Goal: Complete application form: Complete application form

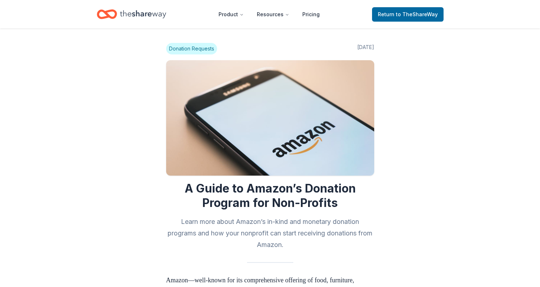
scroll to position [763, 0]
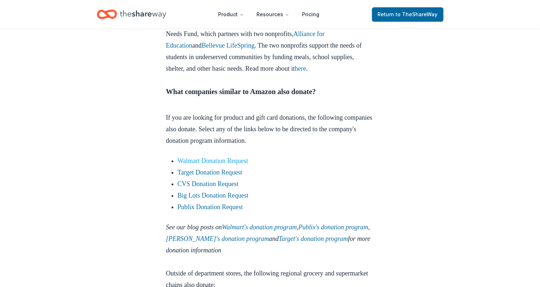
click at [217, 165] on link "Walmart Donation Request" at bounding box center [213, 160] width 71 height 7
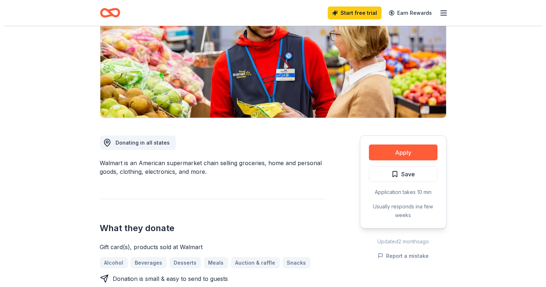
scroll to position [79, 0]
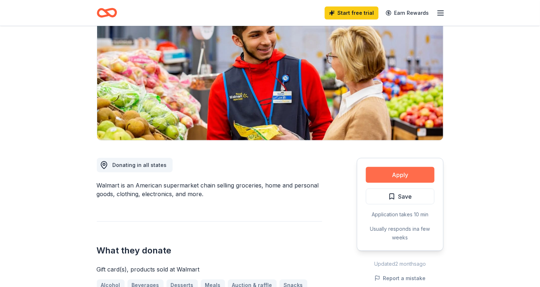
click at [404, 178] on button "Apply" at bounding box center [400, 175] width 69 height 16
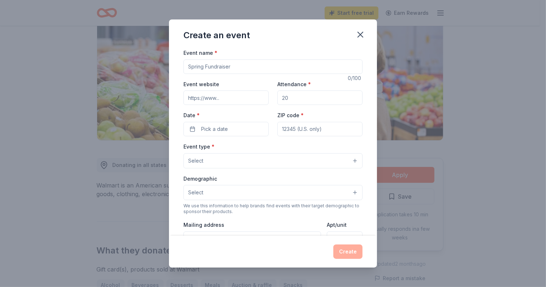
click at [251, 65] on input "Event name *" at bounding box center [272, 67] width 179 height 14
type input "N"
type input "NCBW BIENNIAL CONFERENCE"
type input "NCBW-SCV.ORG"
type input "800"
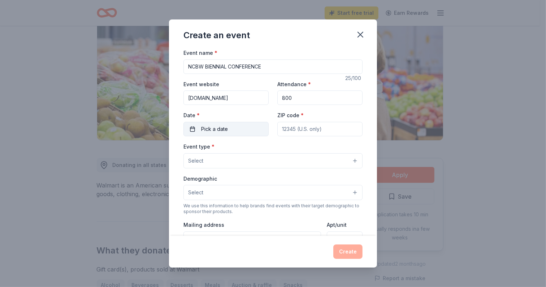
click at [241, 129] on button "Pick a date" at bounding box center [225, 129] width 85 height 14
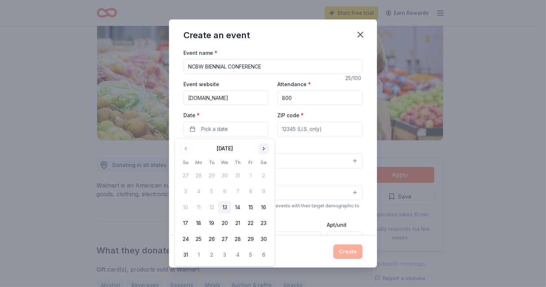
click at [264, 149] on button "Go to next month" at bounding box center [263, 149] width 10 height 10
click at [264, 147] on button "Go to next month" at bounding box center [263, 149] width 10 height 10
click at [226, 191] on button "8" at bounding box center [224, 192] width 13 height 13
click at [285, 142] on div "Event name * NCBW BIENNIAL CONFERENCE 25 /100 Event website NCBW-SCV.ORG Attend…" at bounding box center [272, 215] width 179 height 334
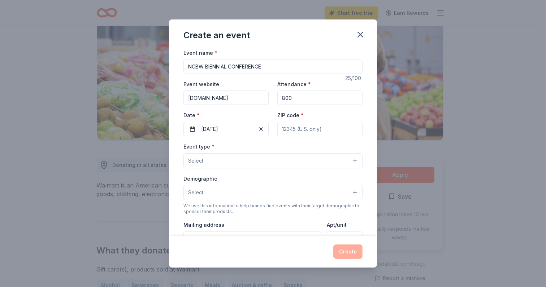
click at [287, 125] on input "ZIP code *" at bounding box center [319, 129] width 85 height 14
type input "95138"
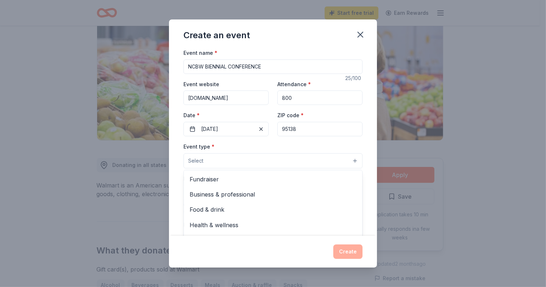
click at [221, 160] on button "Select" at bounding box center [272, 160] width 179 height 15
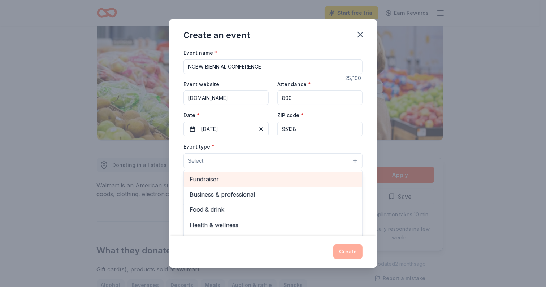
click at [219, 179] on span "Fundraiser" at bounding box center [273, 179] width 167 height 9
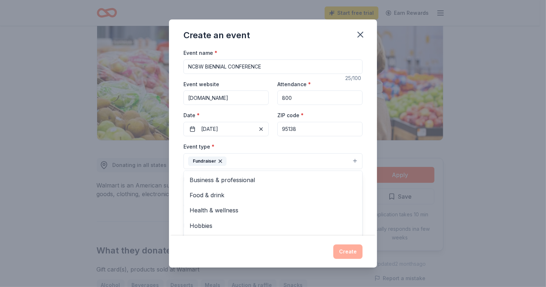
click at [221, 158] on div "Fundraiser" at bounding box center [207, 161] width 38 height 9
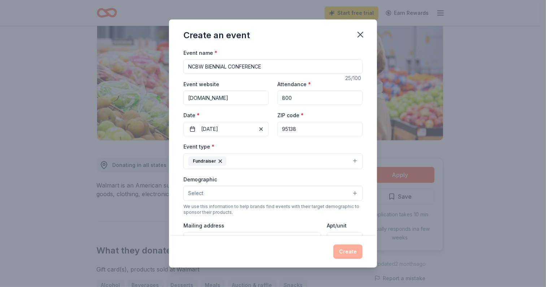
click at [221, 161] on icon "button" at bounding box center [220, 161] width 6 height 6
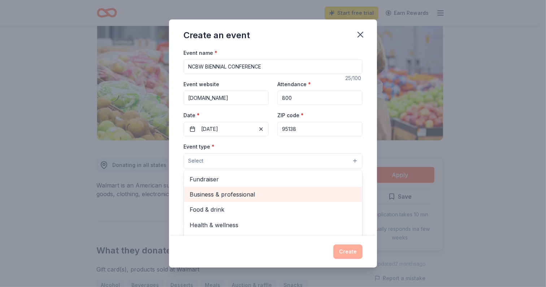
click at [257, 197] on span "Business & professional" at bounding box center [273, 194] width 167 height 9
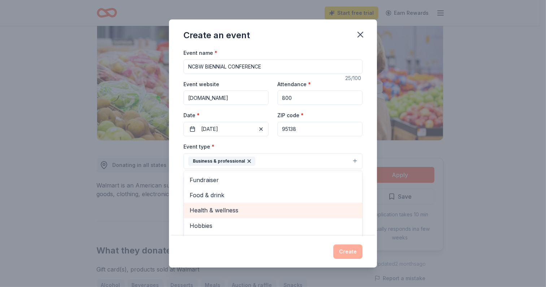
click at [239, 212] on span "Health & wellness" at bounding box center [273, 210] width 167 height 9
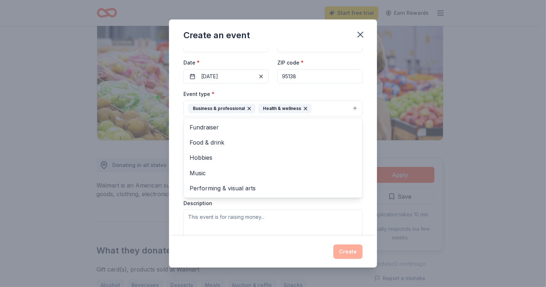
scroll to position [55, 0]
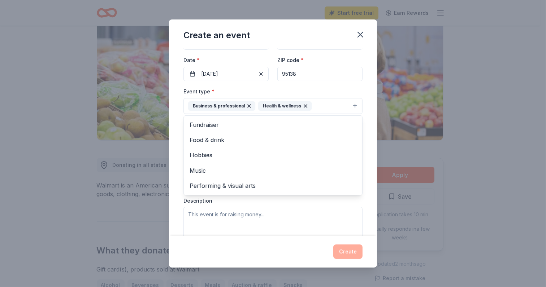
click at [290, 215] on div "Event type * Business & professional Health & wellness Fundraiser Food & drink …" at bounding box center [272, 163] width 179 height 153
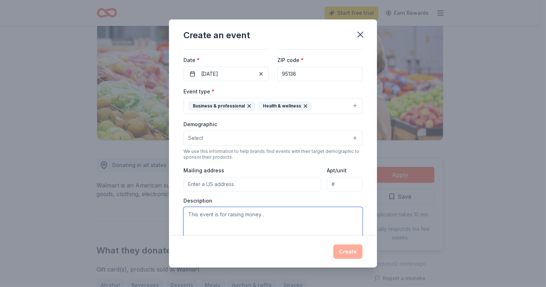
click at [275, 217] on textarea at bounding box center [272, 223] width 179 height 32
paste textarea "https://www.aconcordcarpenter.com/removing-pet-urine-odor-from-wood-sub-floor.h…"
type textarea "https://www.aconcordcarpenter.com/removing-pet-urine-odor-from-wood-sub-floor.h…"
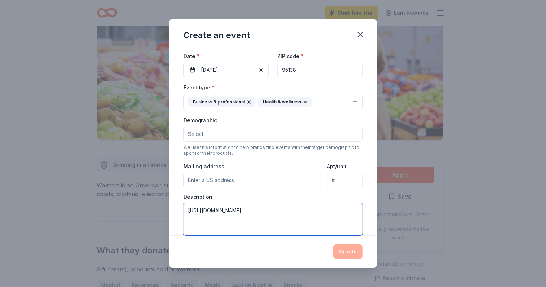
scroll to position [0, 0]
drag, startPoint x: 297, startPoint y: 232, endPoint x: 156, endPoint y: 95, distance: 196.0
click at [155, 97] on div "Create an event Event name * NCBW BIENNIAL CONFERENCE 25 /100 Event website NCB…" at bounding box center [273, 143] width 546 height 287
click at [280, 167] on div "Mailing address" at bounding box center [252, 175] width 138 height 26
drag, startPoint x: 273, startPoint y: 214, endPoint x: 151, endPoint y: 210, distance: 122.1
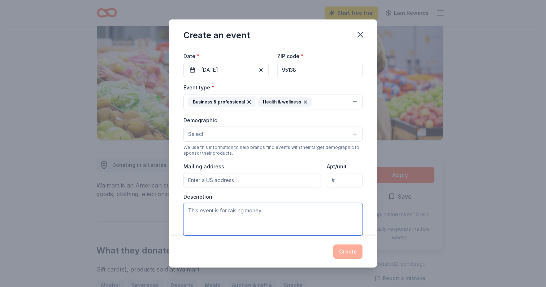
click at [151, 210] on div "Create an event Event name * NCBW BIENNIAL CONFERENCE 25 /100 Event website NCB…" at bounding box center [273, 143] width 546 height 287
paste textarea "NCBW-Silicon Valley advocates for women and girls by promoting leadership devel…"
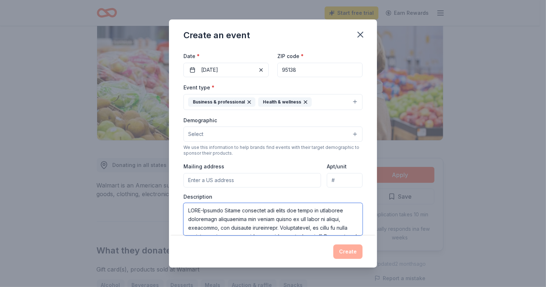
scroll to position [342, 0]
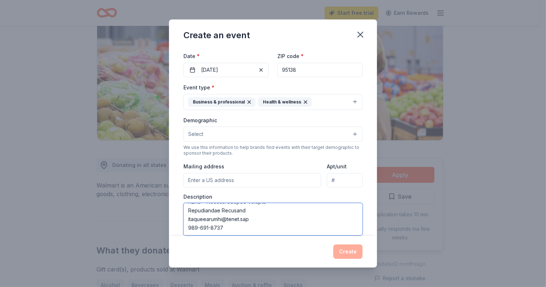
type textarea "NCBW-Silicon Valley advocates for women and girls by promoting leadership devel…"
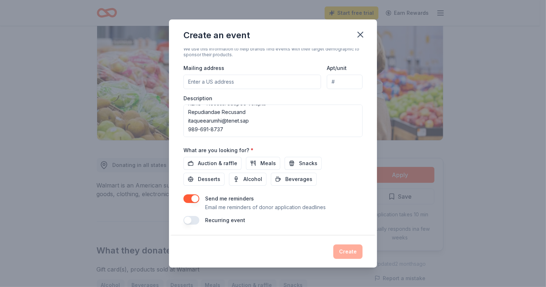
scroll to position [159, 0]
click at [295, 166] on button "Snacks" at bounding box center [302, 163] width 37 height 13
click at [341, 253] on button "Create" at bounding box center [347, 252] width 29 height 14
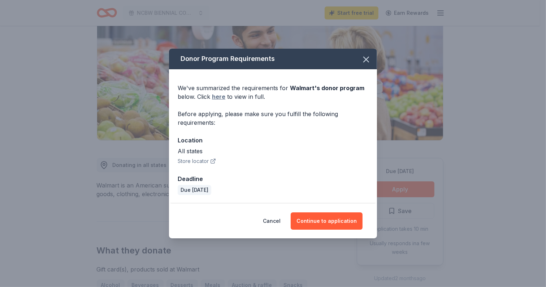
click at [217, 99] on link "here" at bounding box center [218, 96] width 13 height 9
click at [302, 219] on button "Continue to application" at bounding box center [327, 221] width 72 height 17
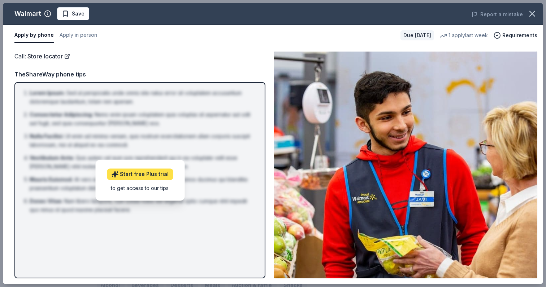
click at [151, 172] on link "Start free Plus trial" at bounding box center [140, 175] width 66 height 12
click at [235, 52] on div "Call : Store locator" at bounding box center [139, 56] width 251 height 9
click at [529, 15] on icon "button" at bounding box center [532, 14] width 10 height 10
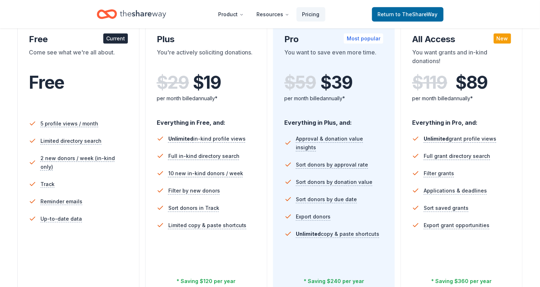
scroll to position [130, 0]
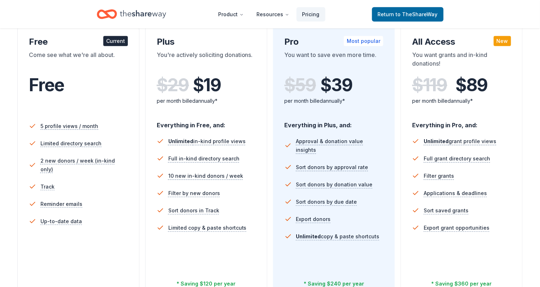
click at [122, 40] on div "Current" at bounding box center [115, 41] width 25 height 10
click at [89, 73] on div "Free" at bounding box center [78, 93] width 99 height 44
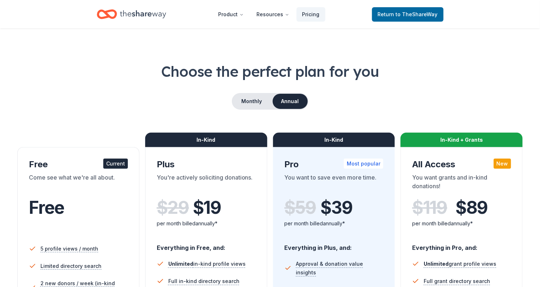
scroll to position [0, 0]
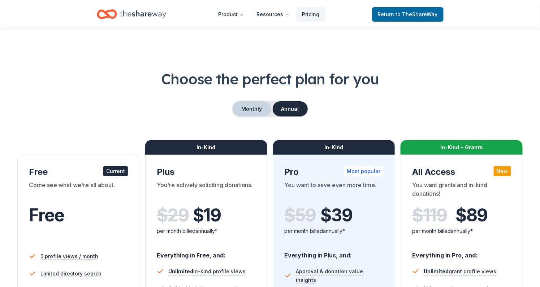
click at [241, 106] on button "Monthly" at bounding box center [251, 108] width 39 height 15
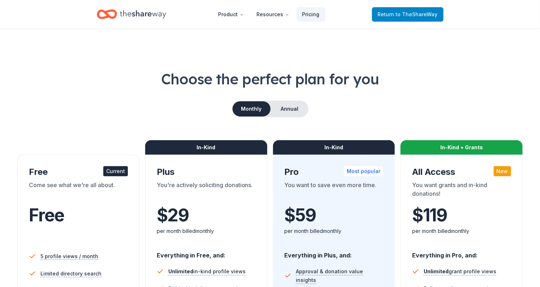
click at [427, 11] on span "to TheShareWay" at bounding box center [417, 14] width 42 height 6
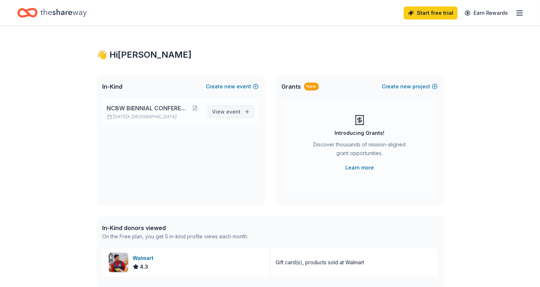
click at [237, 110] on span "event" at bounding box center [233, 112] width 14 height 6
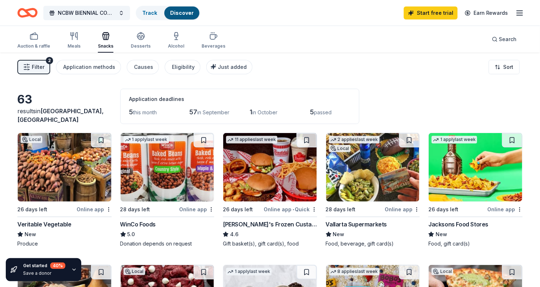
click at [102, 46] on div "Snacks" at bounding box center [106, 46] width 16 height 6
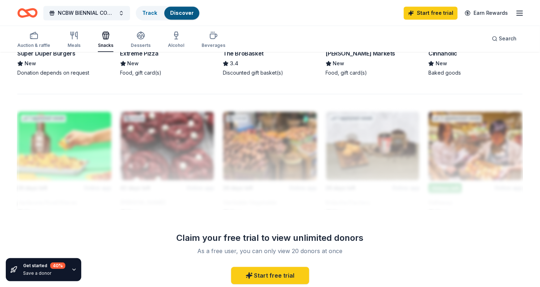
scroll to position [593, 0]
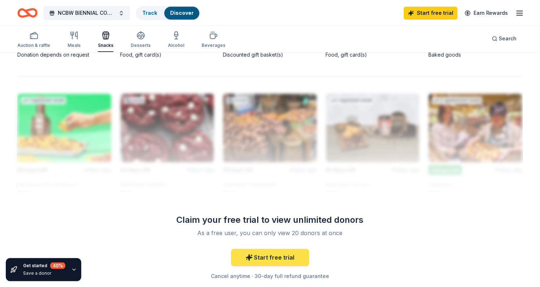
click at [283, 255] on link "Start free trial" at bounding box center [270, 257] width 78 height 17
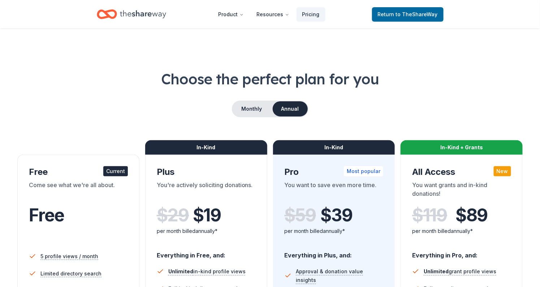
click at [117, 171] on div "Current" at bounding box center [115, 171] width 25 height 10
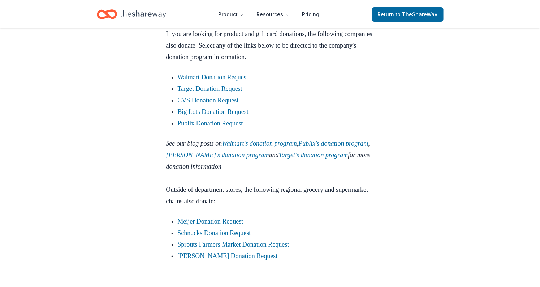
scroll to position [837, 0]
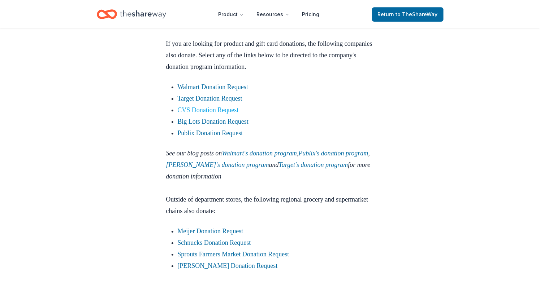
click at [210, 114] on link "CVS Donation Request" at bounding box center [208, 109] width 61 height 7
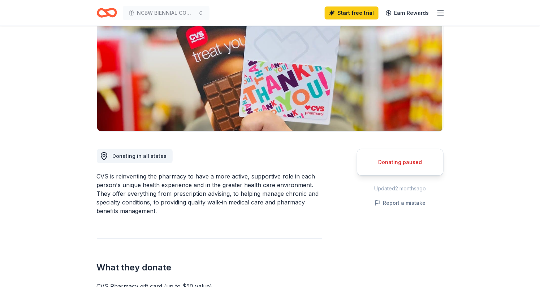
scroll to position [39, 0]
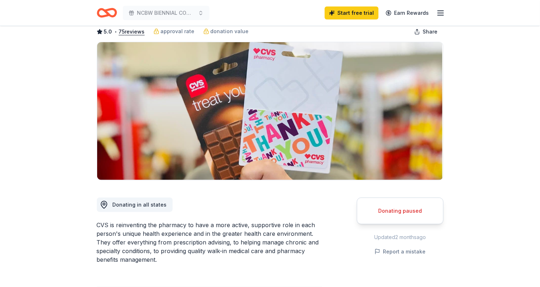
click at [408, 209] on div "Donating paused" at bounding box center [400, 211] width 69 height 9
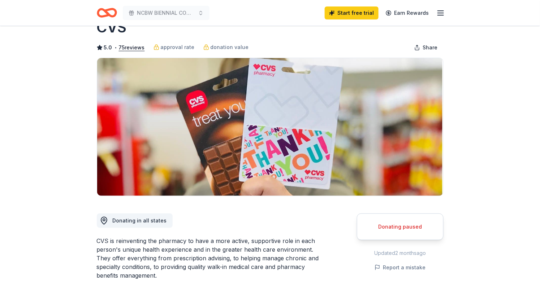
scroll to position [0, 0]
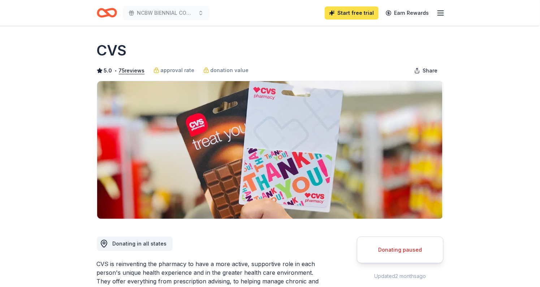
click at [357, 10] on link "Start free trial" at bounding box center [352, 12] width 54 height 13
click at [443, 11] on icon "button" at bounding box center [440, 13] width 9 height 9
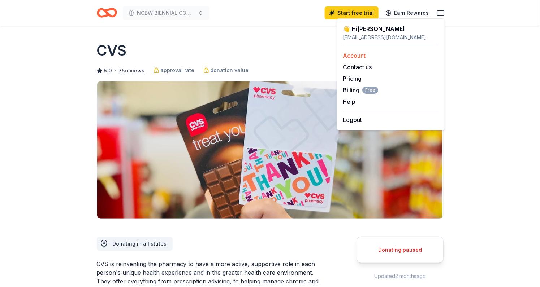
click at [361, 56] on link "Account" at bounding box center [354, 55] width 23 height 7
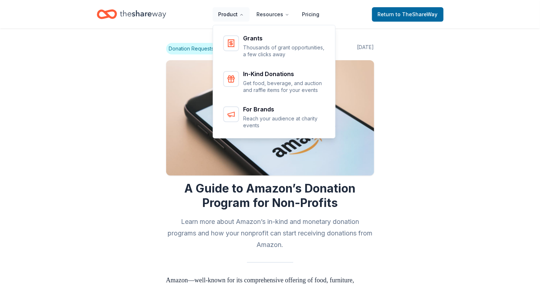
click at [238, 13] on button "Product" at bounding box center [231, 14] width 37 height 14
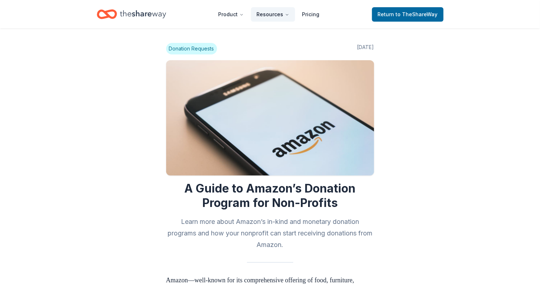
click at [267, 13] on button "Resources" at bounding box center [273, 14] width 44 height 14
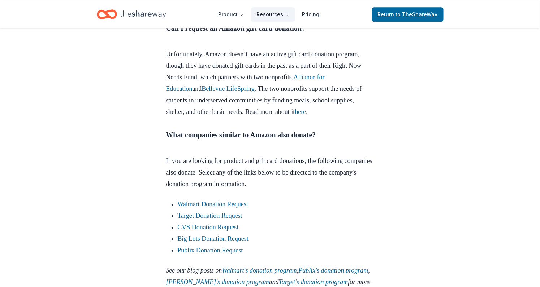
scroll to position [753, 0]
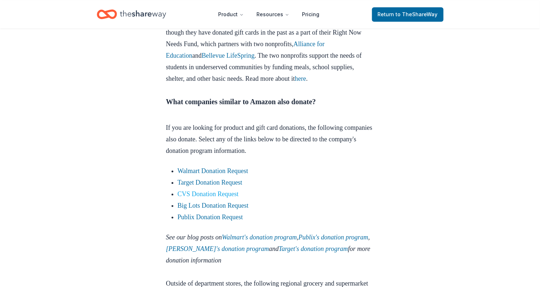
click at [196, 198] on link "CVS Donation Request" at bounding box center [208, 194] width 61 height 7
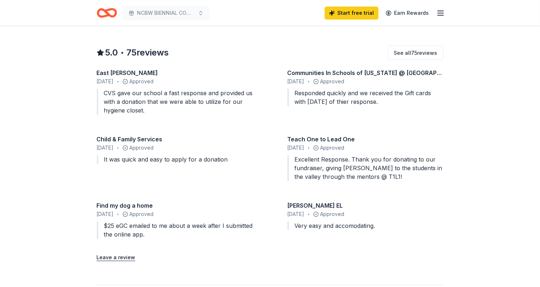
scroll to position [674, 0]
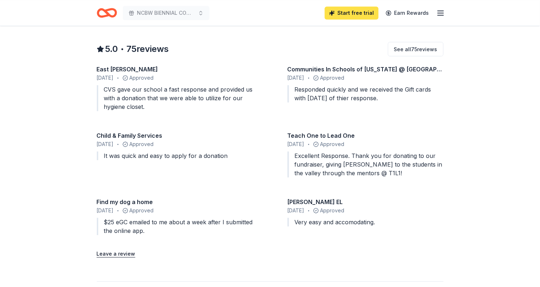
click at [360, 13] on link "Start free trial" at bounding box center [352, 12] width 54 height 13
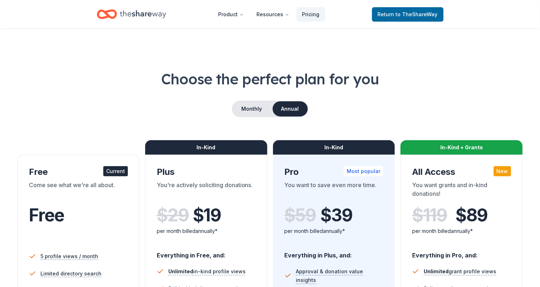
click at [133, 15] on icon "Home" at bounding box center [143, 14] width 46 height 15
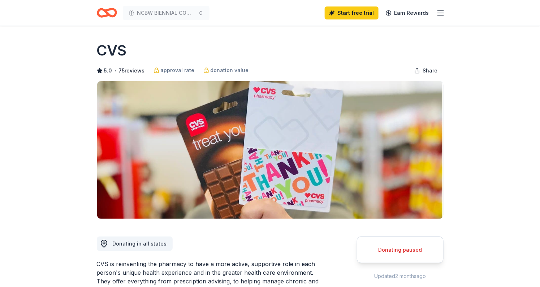
scroll to position [674, 0]
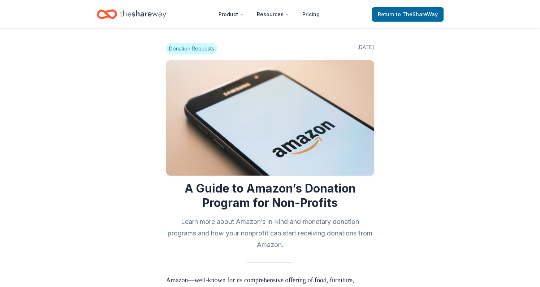
scroll to position [874, 0]
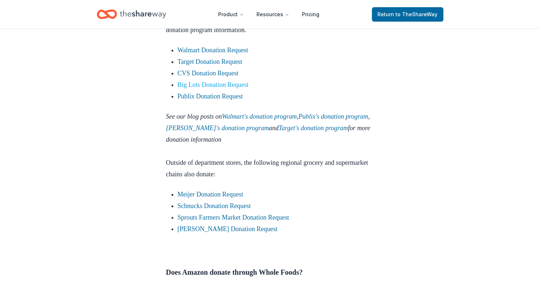
click at [239, 88] on link "Big Lots Donation Request" at bounding box center [213, 84] width 71 height 7
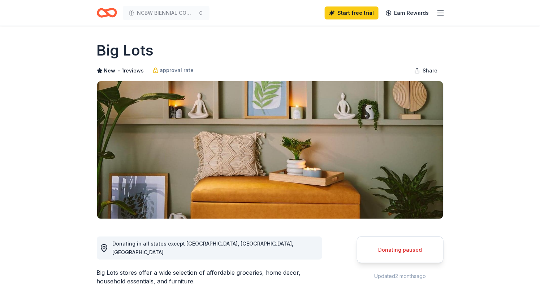
click at [382, 250] on div "Donating paused" at bounding box center [400, 250] width 69 height 9
drag, startPoint x: 282, startPoint y: 50, endPoint x: 227, endPoint y: 18, distance: 63.5
click at [227, 18] on div "NCBW BIENNIAL CONFERENCE Start free trial Earn Rewards" at bounding box center [270, 12] width 347 height 17
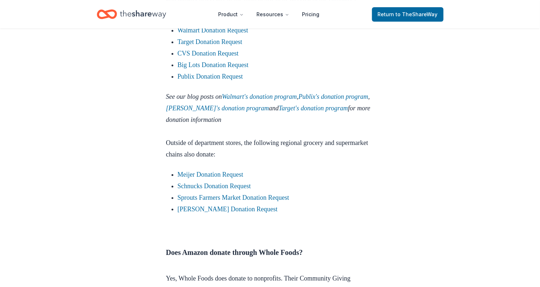
scroll to position [837, 0]
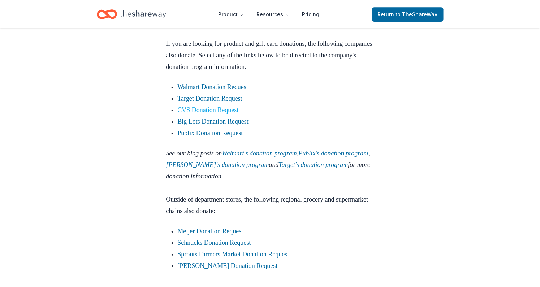
click at [184, 114] on link "CVS Donation Request" at bounding box center [208, 109] width 61 height 7
click at [204, 114] on link "CVS Donation Request" at bounding box center [208, 109] width 61 height 7
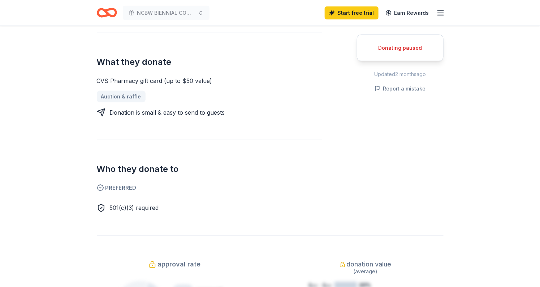
scroll to position [281, 0]
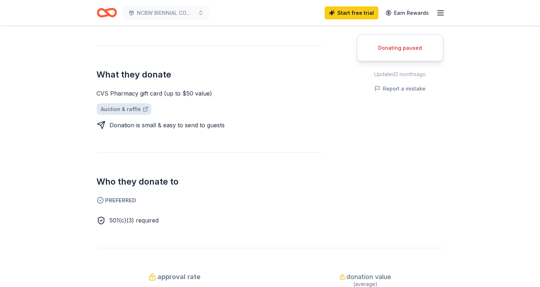
click at [143, 108] on icon at bounding box center [146, 109] width 6 height 6
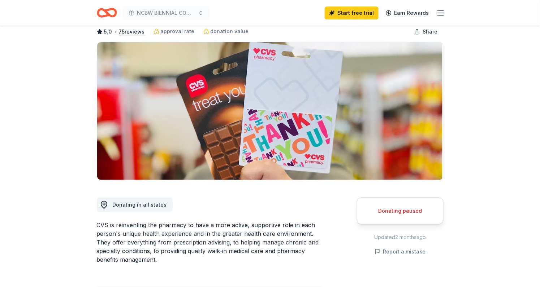
scroll to position [0, 0]
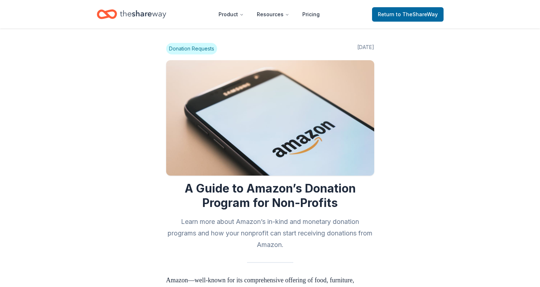
scroll to position [801, 0]
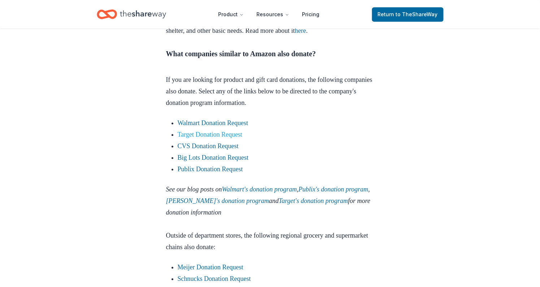
click at [180, 138] on link "Target Donation Request" at bounding box center [210, 134] width 65 height 7
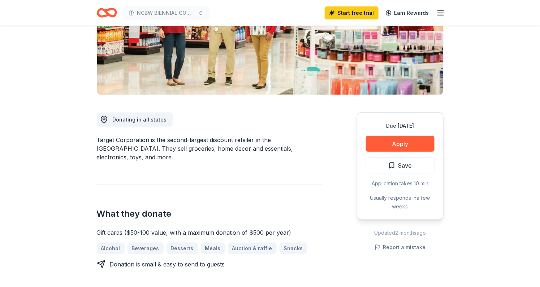
scroll to position [121, 0]
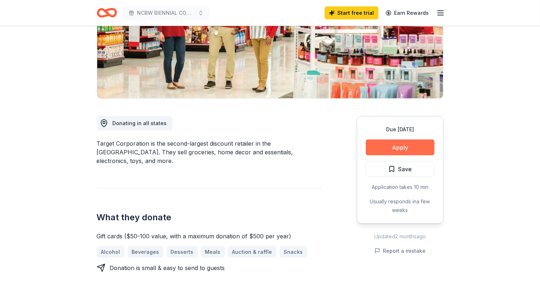
click at [376, 144] on button "Apply" at bounding box center [400, 148] width 69 height 16
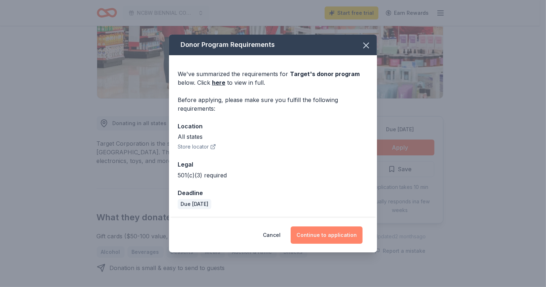
click at [308, 239] on button "Continue to application" at bounding box center [327, 235] width 72 height 17
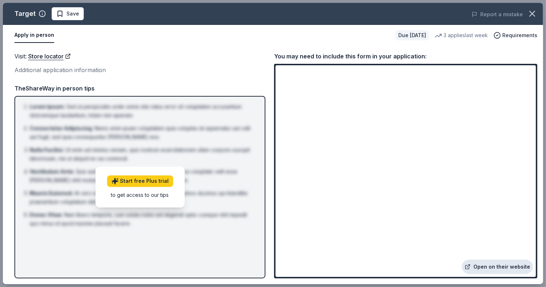
click at [484, 265] on link "Open on their website" at bounding box center [497, 267] width 71 height 14
click at [531, 10] on icon "button" at bounding box center [532, 14] width 10 height 10
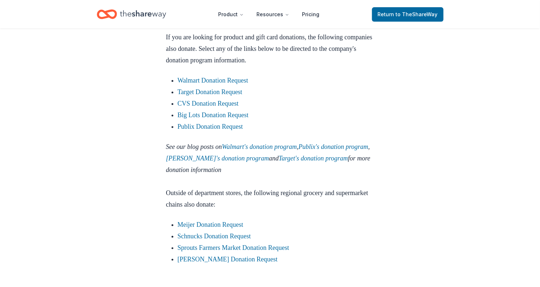
scroll to position [898, 0]
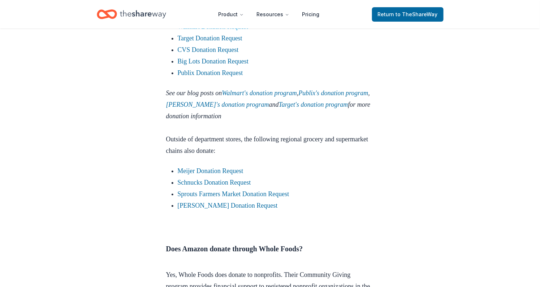
click at [206, 30] on link "Walmart Donation Request" at bounding box center [213, 26] width 71 height 7
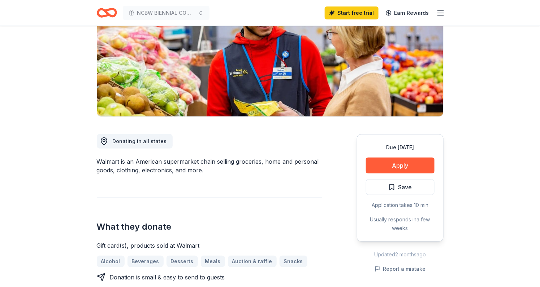
scroll to position [111, 0]
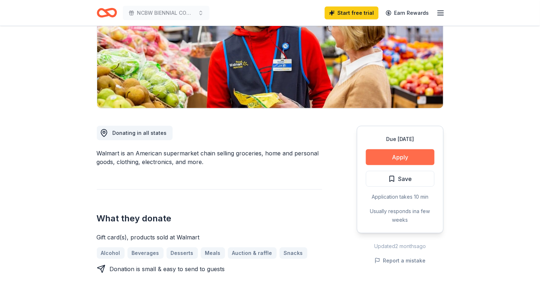
click at [405, 153] on button "Apply" at bounding box center [400, 157] width 69 height 16
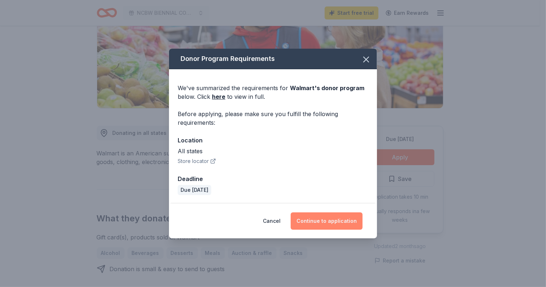
click at [308, 221] on button "Continue to application" at bounding box center [327, 221] width 72 height 17
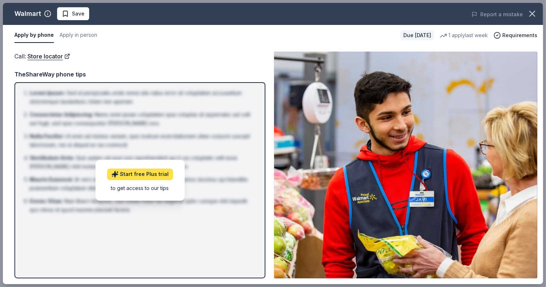
click at [148, 175] on link "Start free Plus trial" at bounding box center [140, 175] width 66 height 12
click at [414, 33] on div "Due in 26 days" at bounding box center [417, 35] width 34 height 10
drag, startPoint x: 544, startPoint y: 54, endPoint x: 535, endPoint y: 134, distance: 80.0
click at [535, 134] on div "Walmart Save Report a mistake Apply by phone Apply in person Due in 26 days 1 a…" at bounding box center [273, 143] width 546 height 287
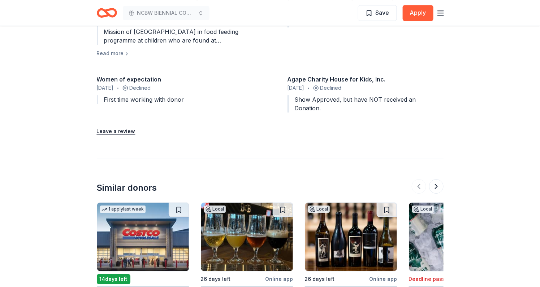
scroll to position [804, 0]
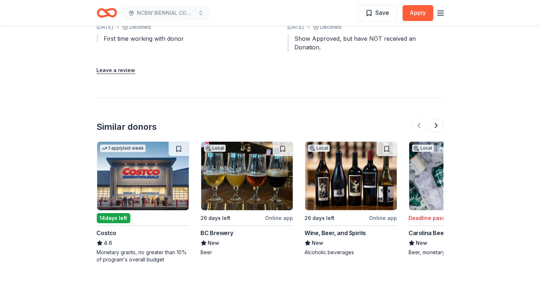
click at [142, 170] on img at bounding box center [143, 176] width 92 height 69
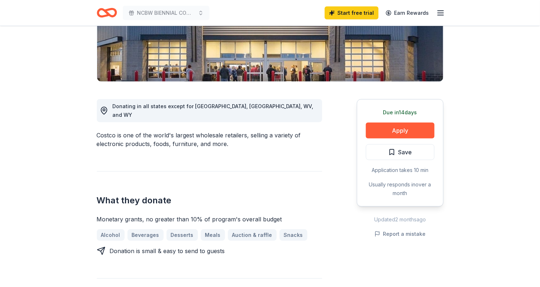
scroll to position [171, 0]
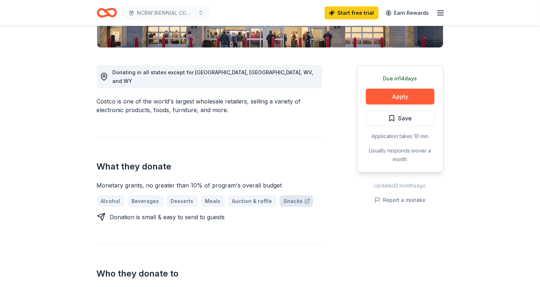
click at [303, 199] on div at bounding box center [306, 202] width 7 height 6
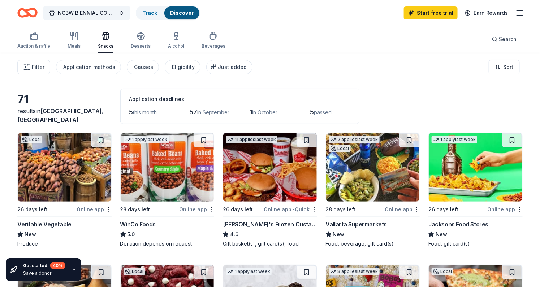
click at [516, 9] on icon "button" at bounding box center [519, 13] width 9 height 9
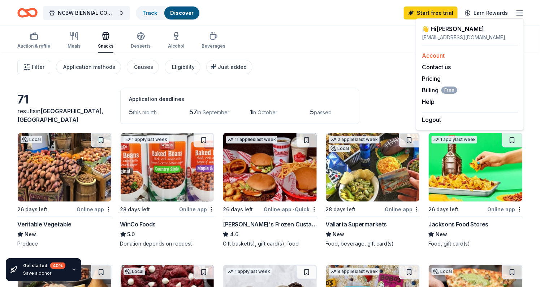
click at [434, 55] on link "Account" at bounding box center [433, 55] width 23 height 7
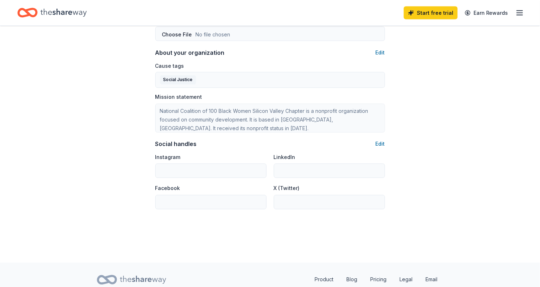
scroll to position [437, 0]
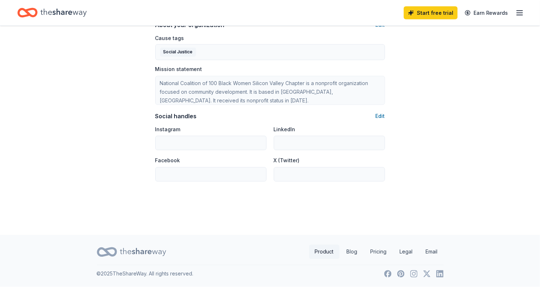
click at [321, 253] on link "Product" at bounding box center [324, 252] width 30 height 14
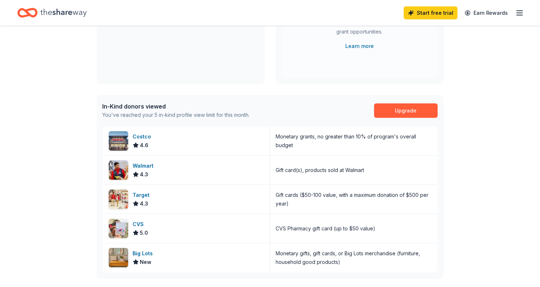
scroll to position [110, 0]
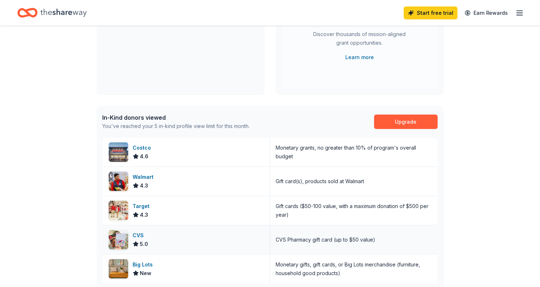
click at [211, 241] on div "CVS 5.0" at bounding box center [186, 240] width 167 height 29
